Goal: Transaction & Acquisition: Book appointment/travel/reservation

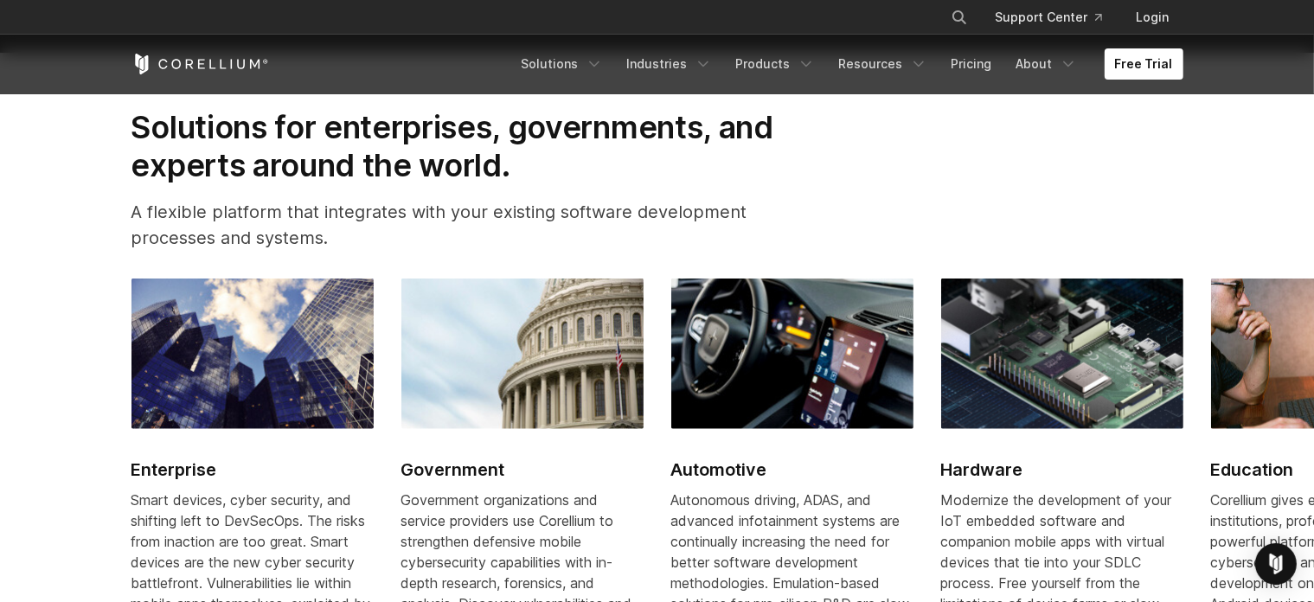
scroll to position [2163, 0]
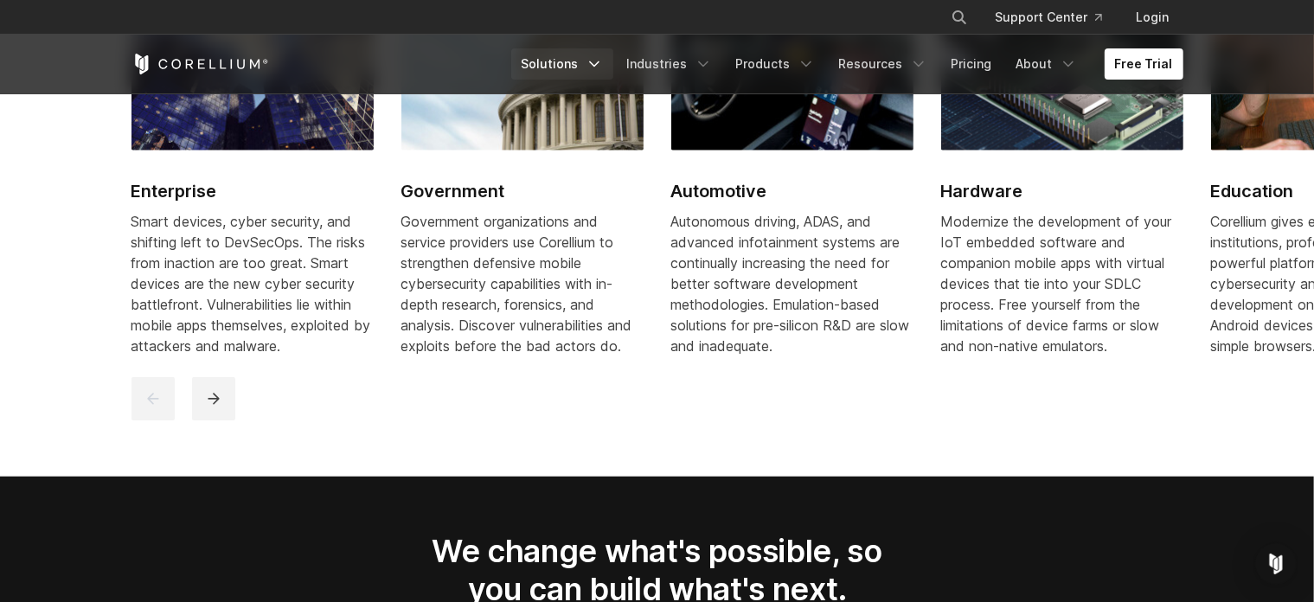
click at [589, 60] on link "Solutions" at bounding box center [562, 63] width 102 height 31
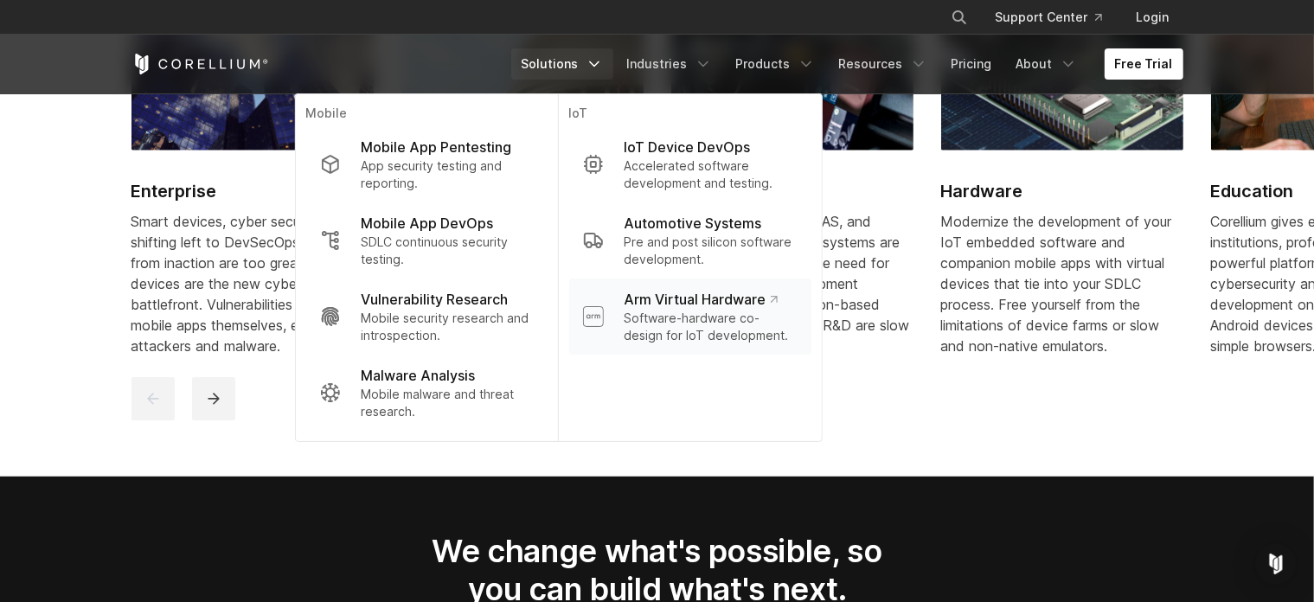
click at [757, 337] on p "Software-hardware co-design for IoT development." at bounding box center [710, 327] width 173 height 35
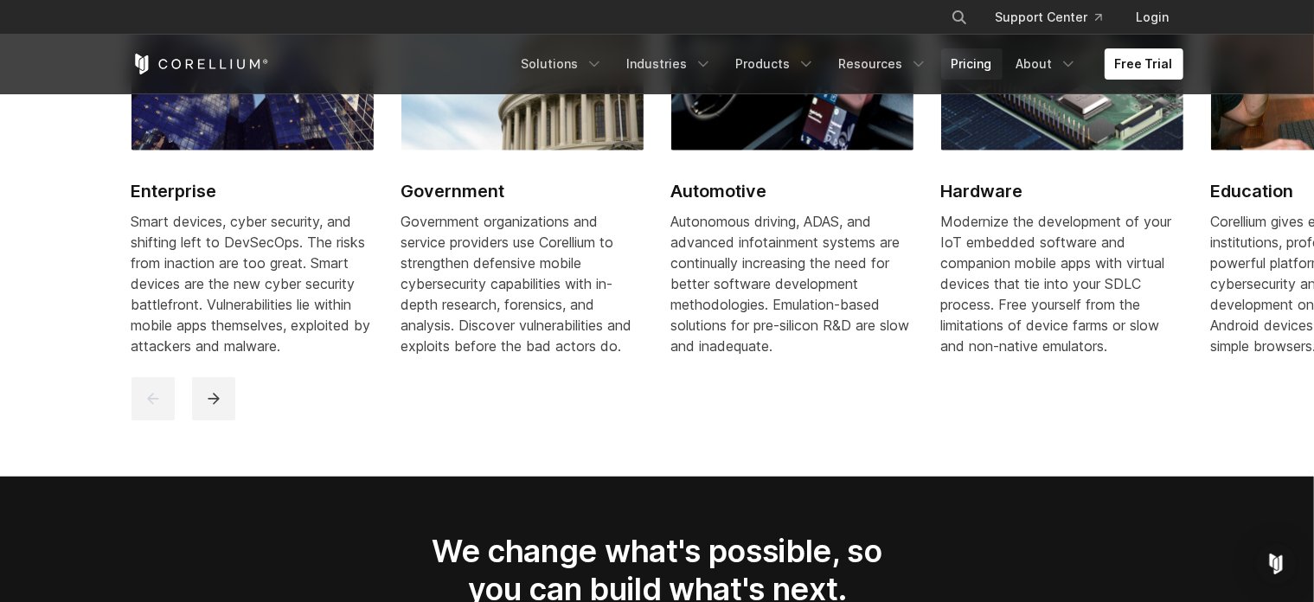
click at [972, 60] on link "Pricing" at bounding box center [971, 63] width 61 height 31
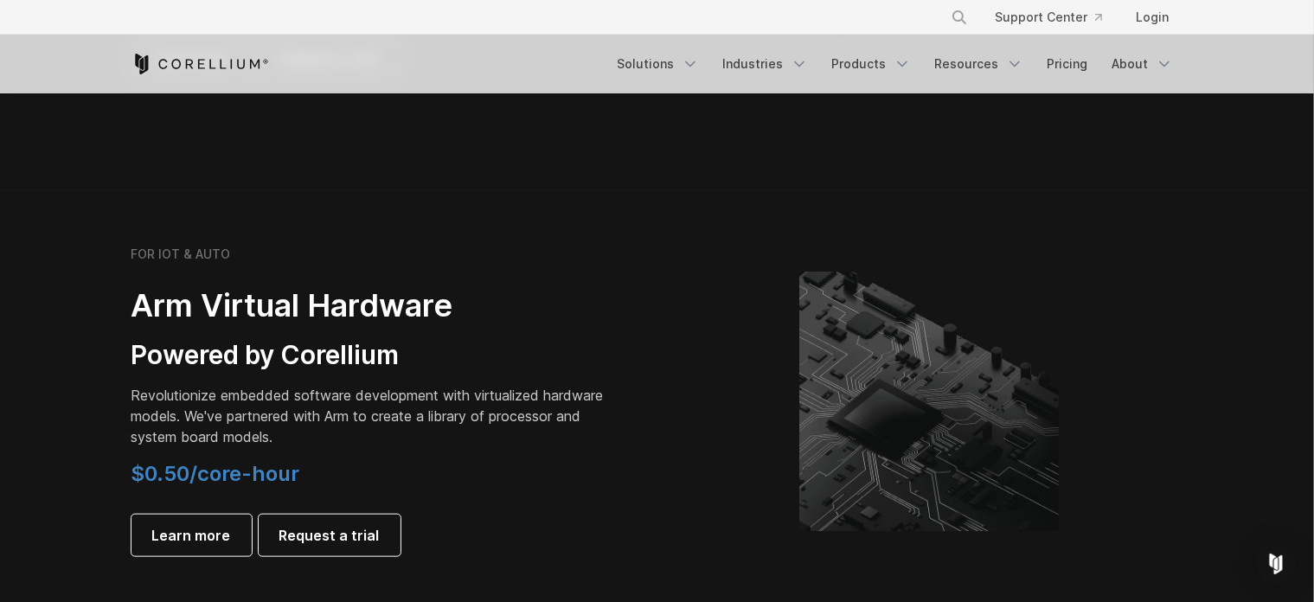
scroll to position [1904, 0]
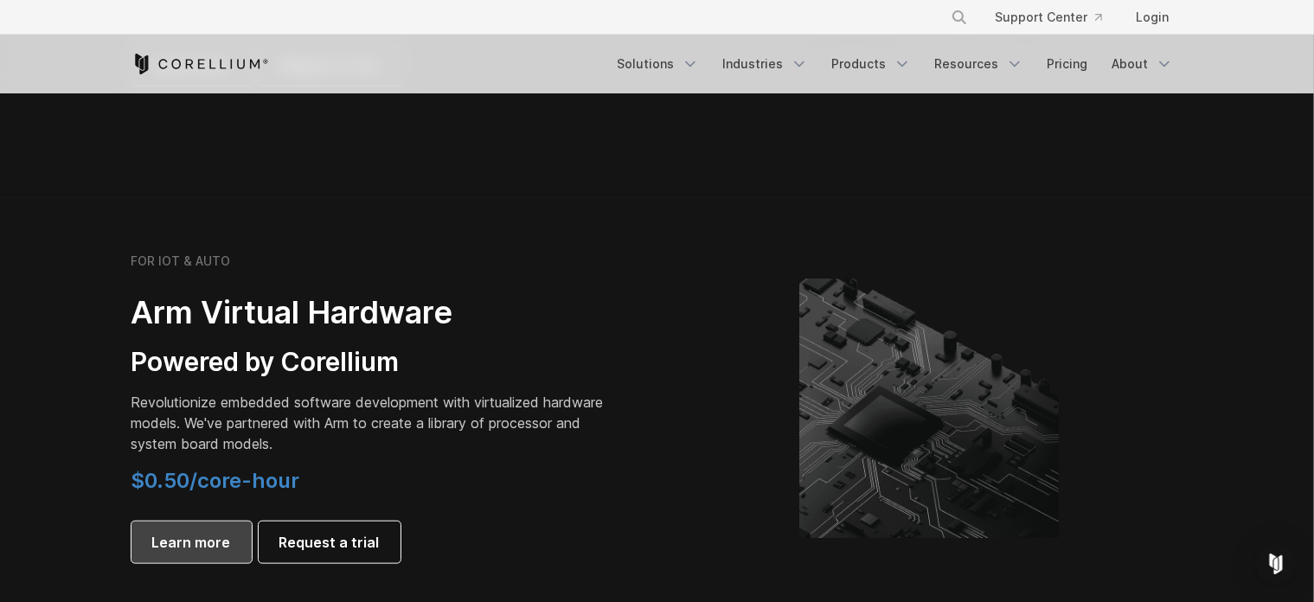
click at [190, 541] on span "Learn more" at bounding box center [191, 542] width 79 height 21
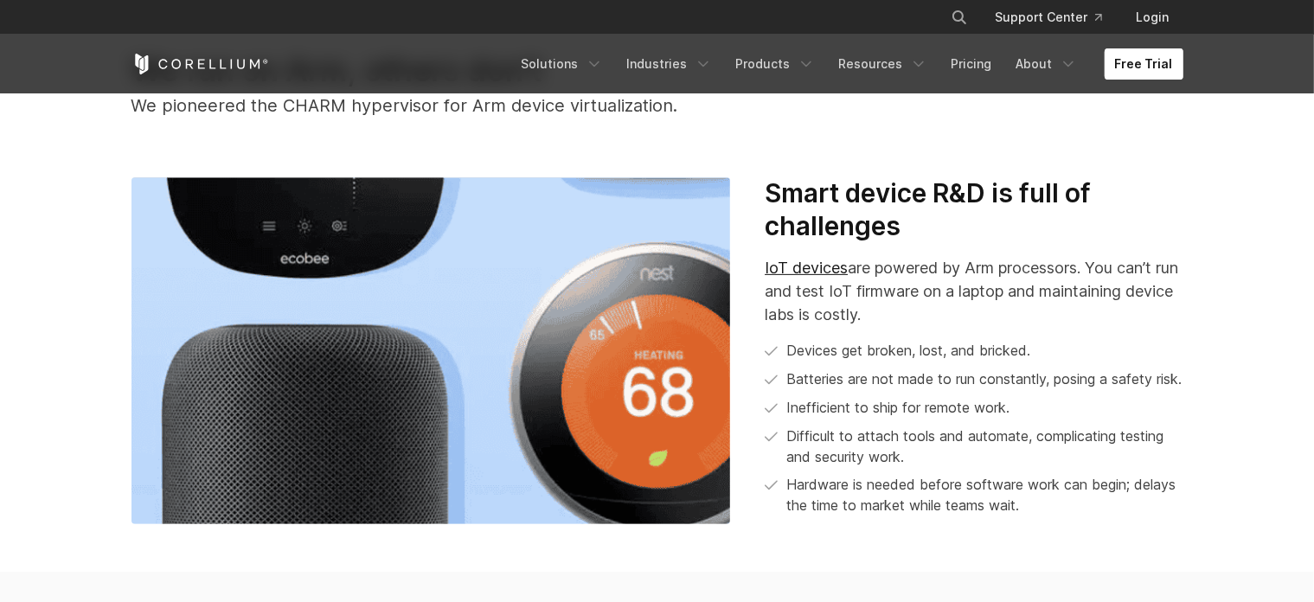
click at [1141, 66] on link "Free Trial" at bounding box center [1144, 63] width 79 height 31
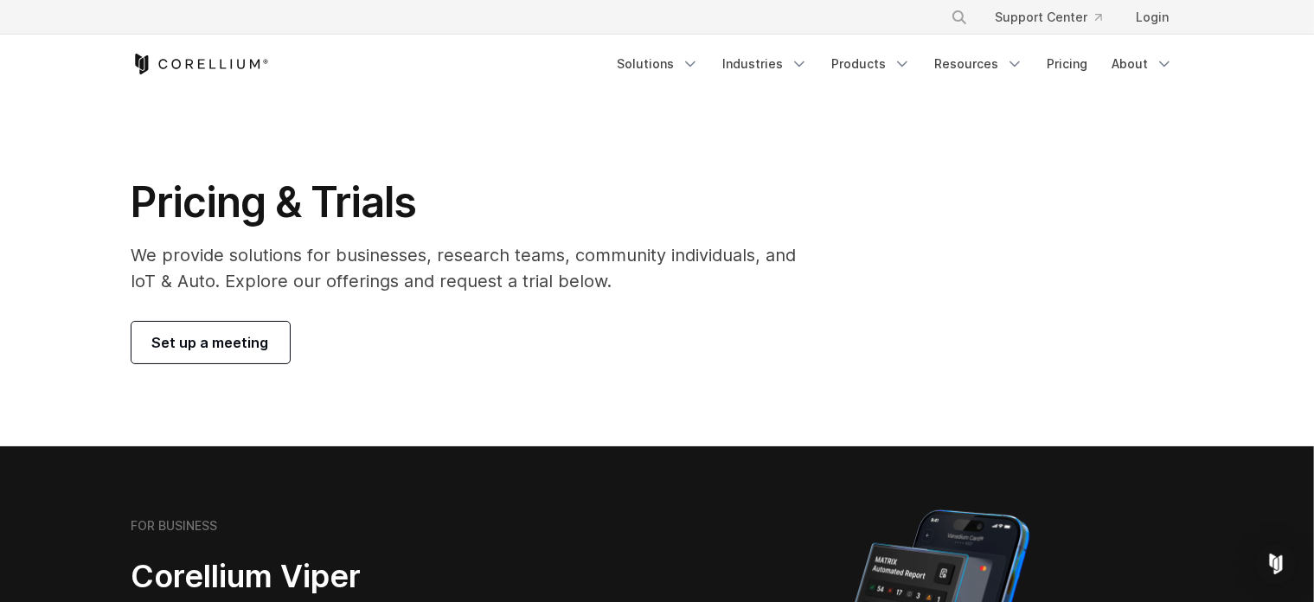
click at [226, 344] on span "Set up a meeting" at bounding box center [210, 342] width 117 height 21
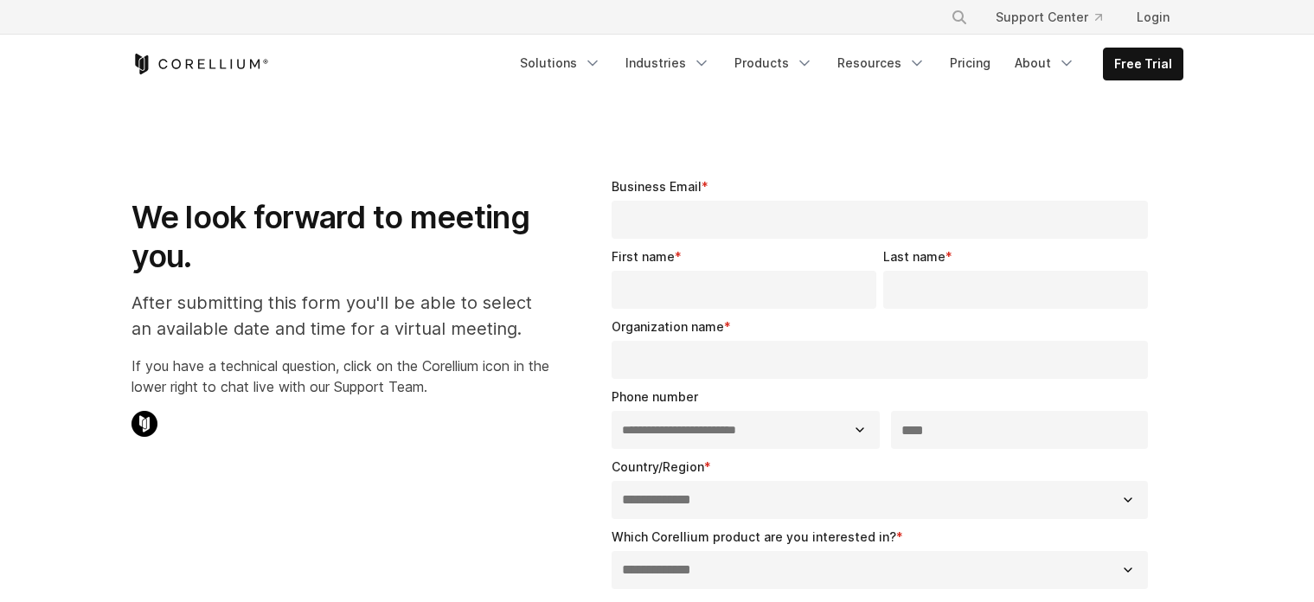
select select "**"
